Goal: Check status: Check status

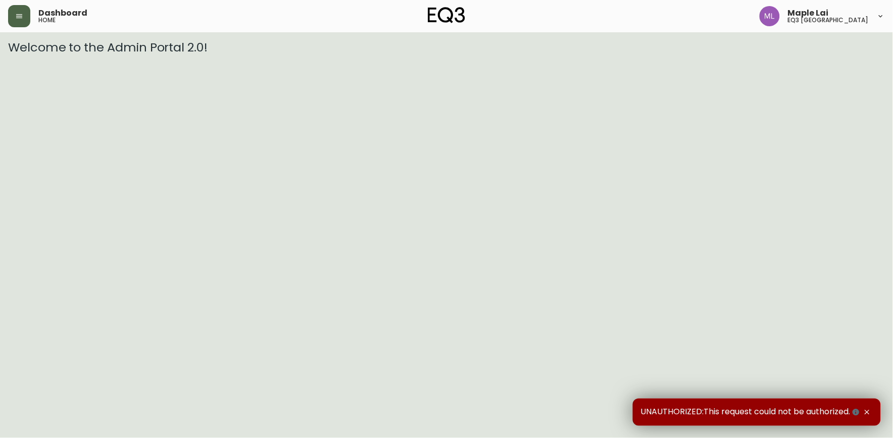
click at [18, 7] on button "button" at bounding box center [19, 16] width 22 height 22
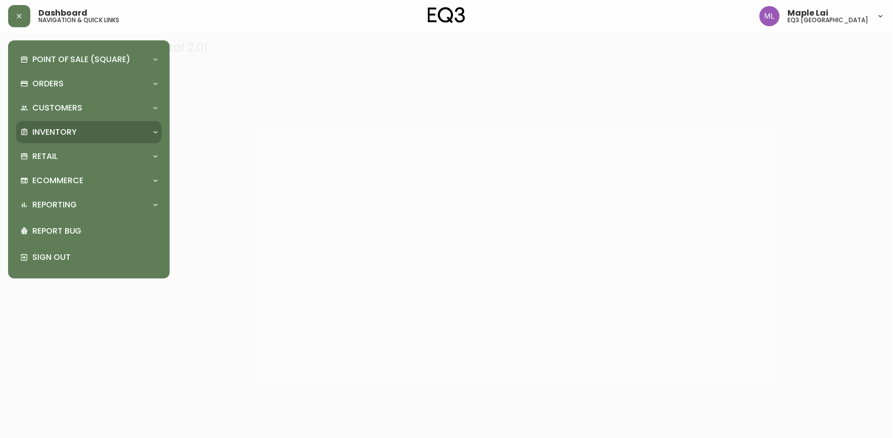
click at [44, 124] on div "Inventory" at bounding box center [88, 132] width 145 height 22
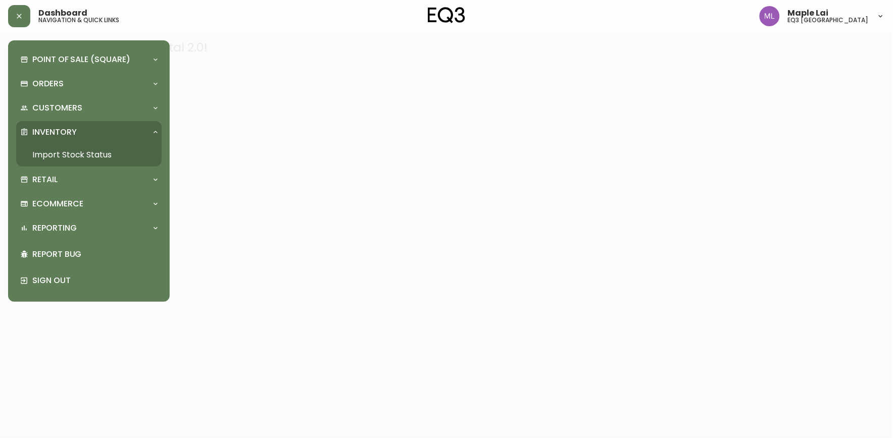
click at [65, 124] on div "Inventory" at bounding box center [88, 132] width 145 height 22
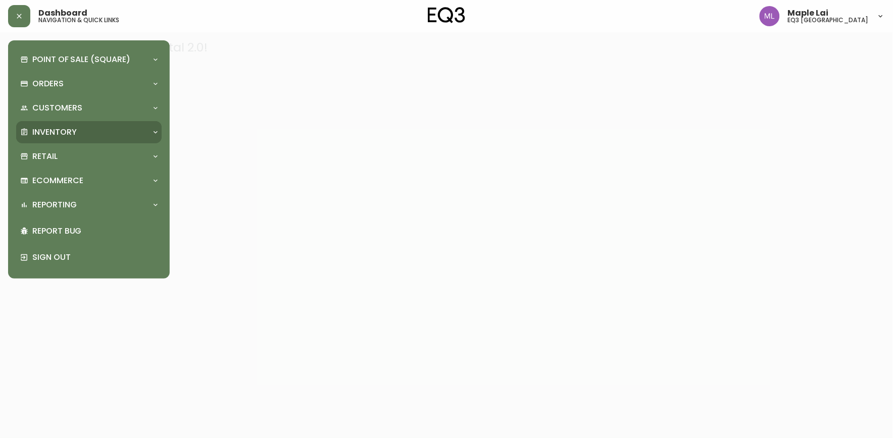
click at [80, 129] on div "Inventory" at bounding box center [83, 132] width 127 height 11
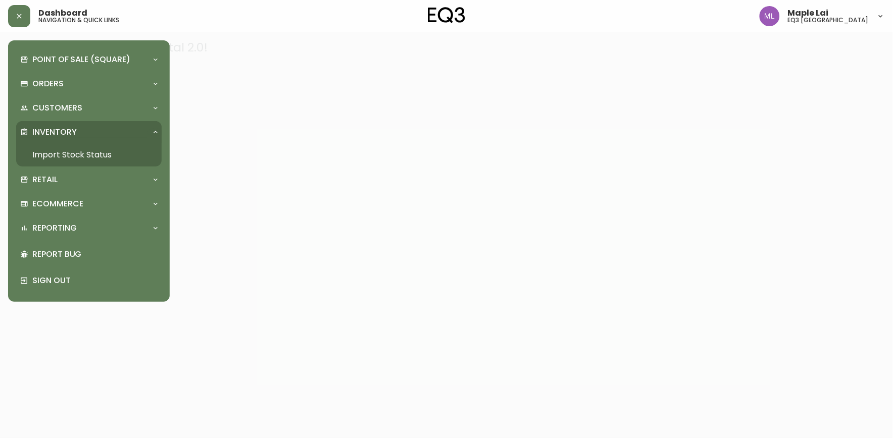
click at [79, 148] on link "Import Stock Status" at bounding box center [88, 154] width 145 height 23
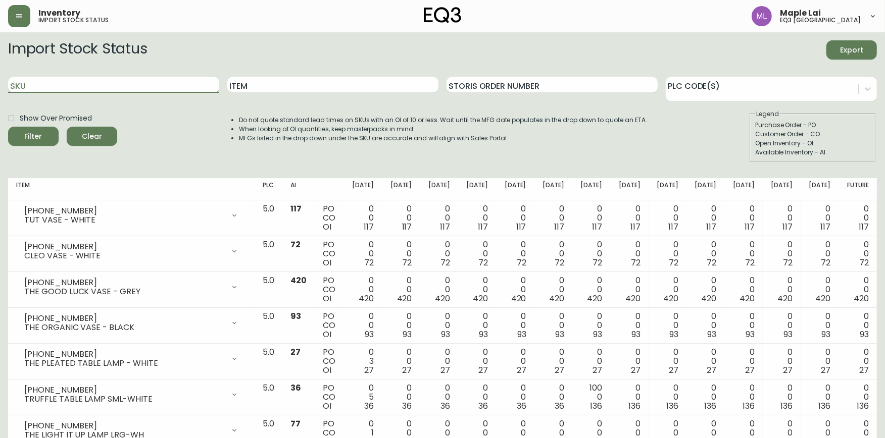
click at [162, 86] on input "SKU" at bounding box center [113, 85] width 211 height 16
paste input "3020-845-15-A"
click at [8, 127] on button "Filter" at bounding box center [33, 136] width 51 height 19
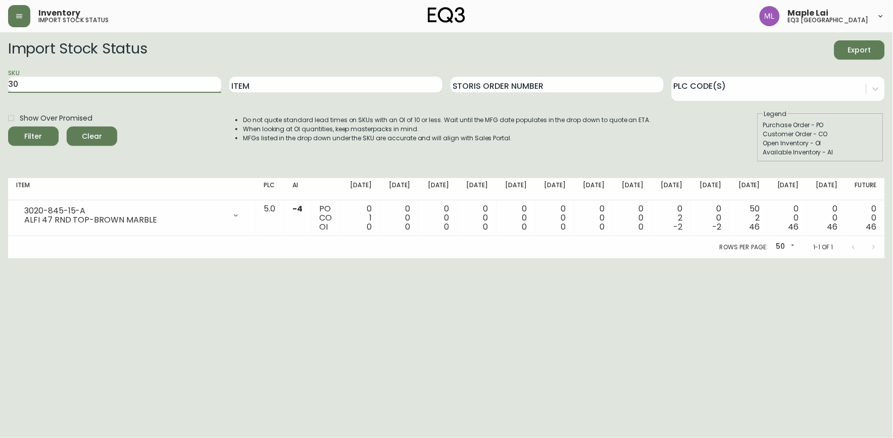
type input "3"
